Goal: Information Seeking & Learning: Learn about a topic

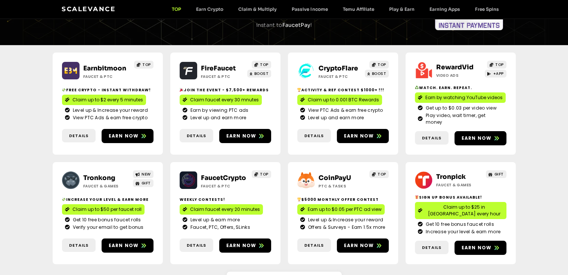
scroll to position [75, 0]
click at [561, 128] on div "Earnbitmoon Faucet & PTC TOP Free crypto - Instant withdraw! Claim up to $2 eve…" at bounding box center [284, 158] width 568 height 227
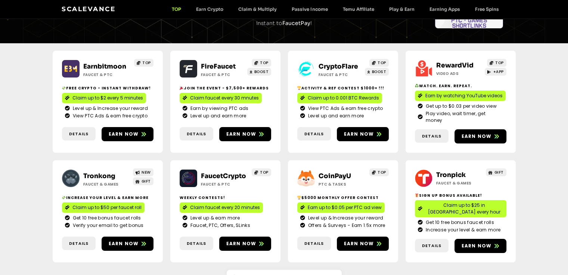
scroll to position [0, 0]
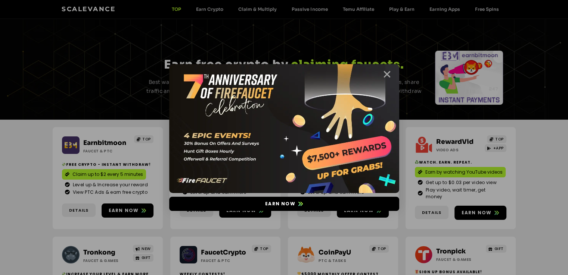
click at [388, 71] on icon "Close" at bounding box center [386, 74] width 9 height 9
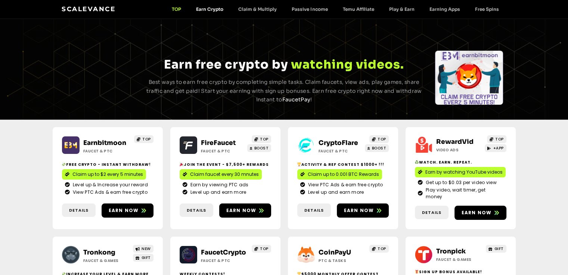
click at [212, 8] on link "Earn Crypto" at bounding box center [209, 9] width 42 height 6
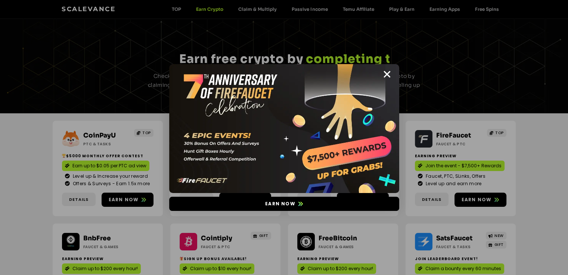
click at [269, 7] on div "Earn now" at bounding box center [284, 137] width 568 height 275
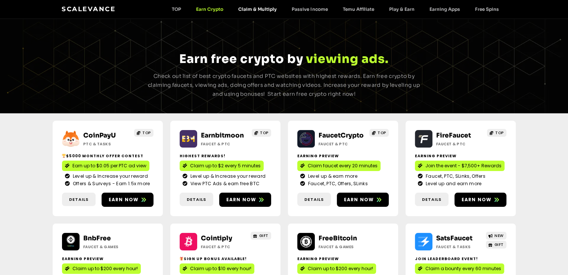
click at [269, 8] on link "Claim & Multiply" at bounding box center [257, 9] width 53 height 6
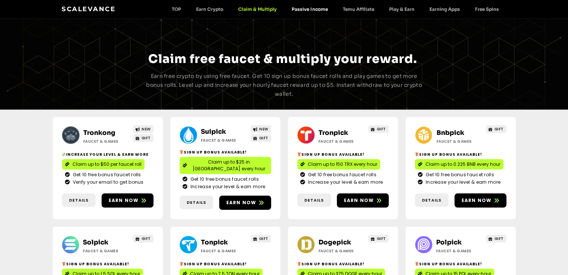
click at [318, 7] on link "Passive Income" at bounding box center [309, 9] width 51 height 6
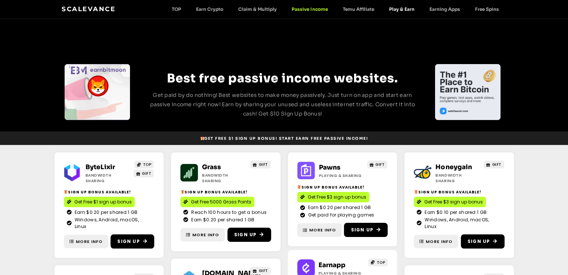
click at [403, 9] on link "Play & Earn" at bounding box center [401, 9] width 40 height 6
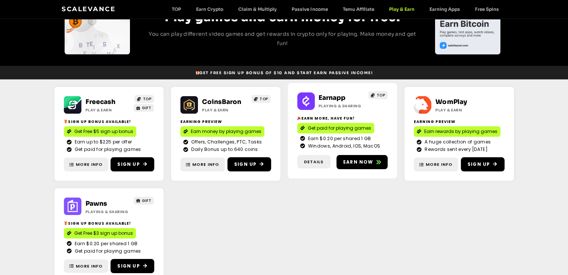
scroll to position [75, 0]
